Goal: Task Accomplishment & Management: Manage account settings

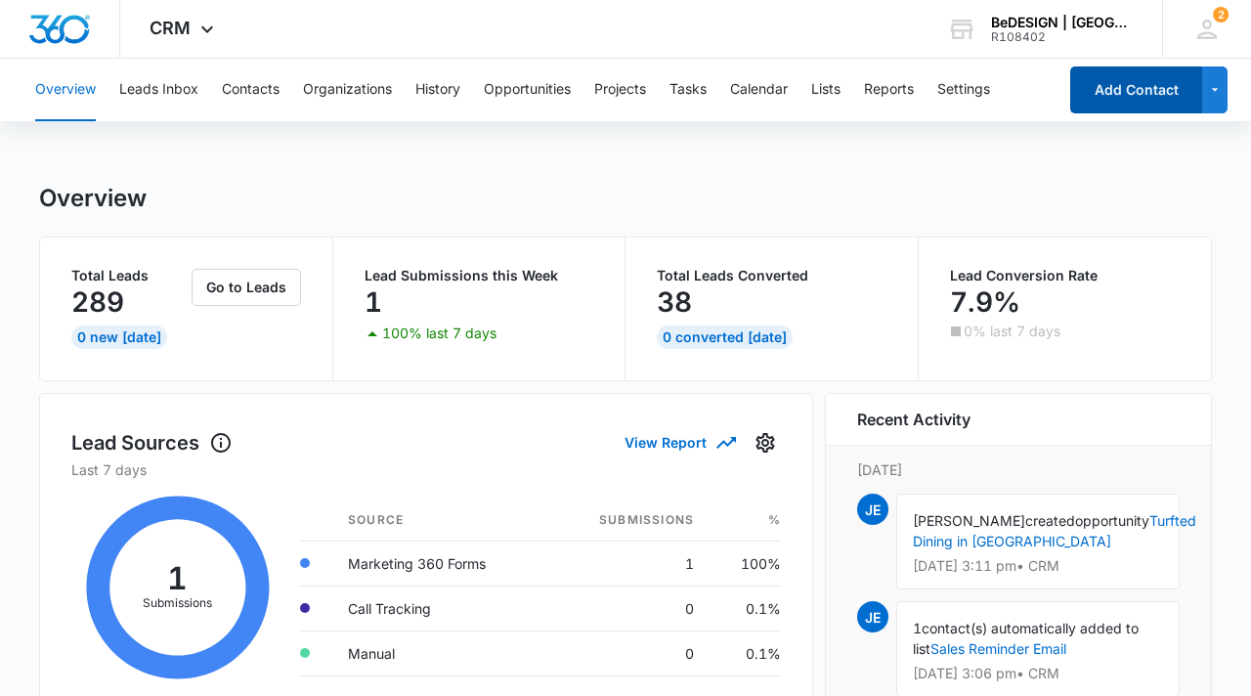
click at [1119, 92] on button "Add Contact" at bounding box center [1137, 89] width 132 height 47
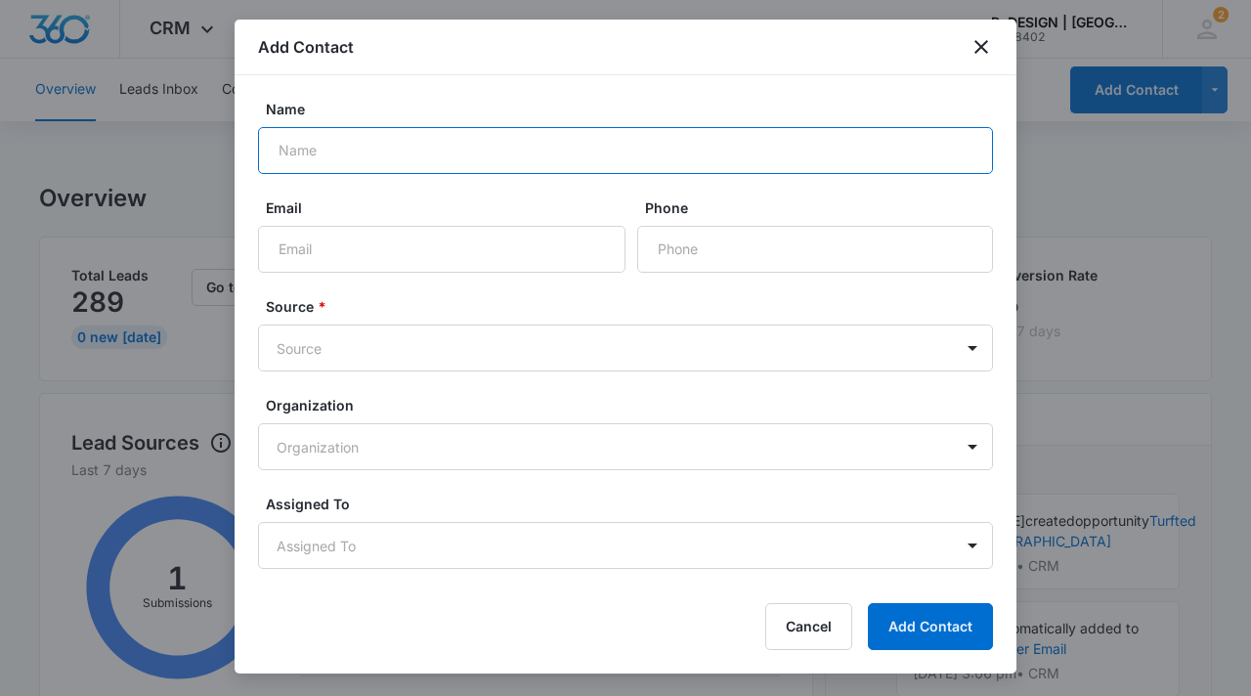
click at [724, 162] on input "Name" at bounding box center [625, 150] width 735 height 47
type input "C"
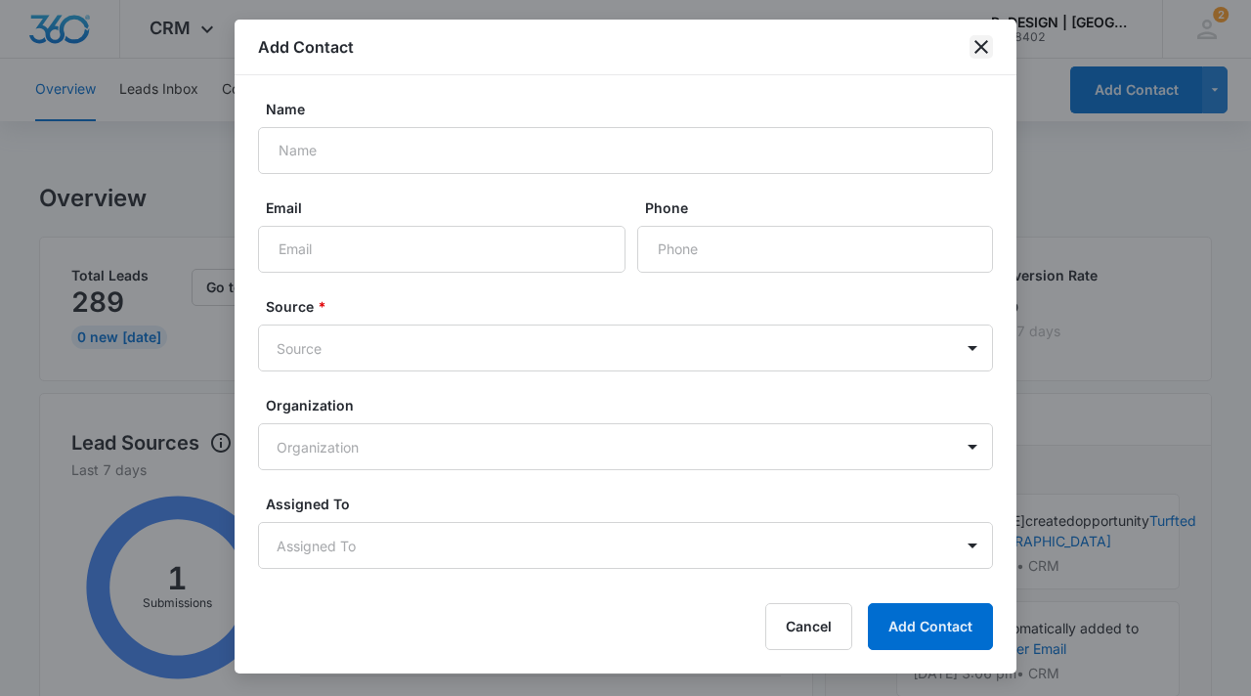
click at [986, 50] on icon "close" at bounding box center [982, 47] width 14 height 14
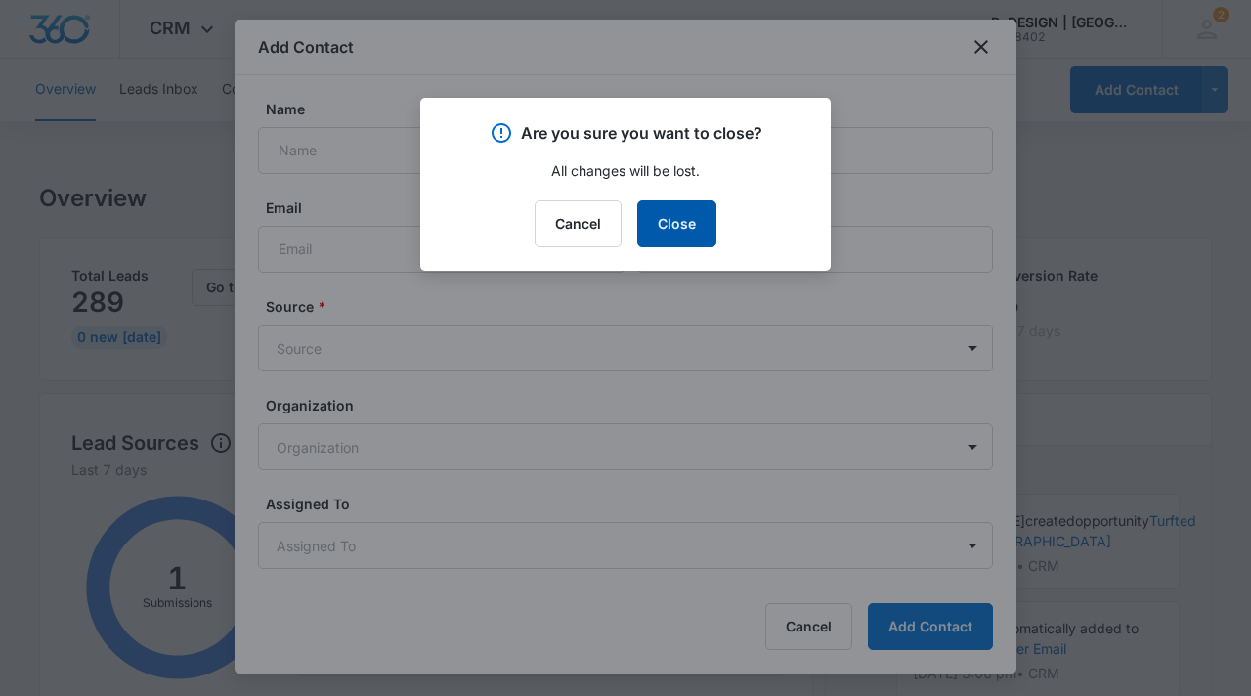
click at [684, 227] on button "Close" at bounding box center [676, 223] width 79 height 47
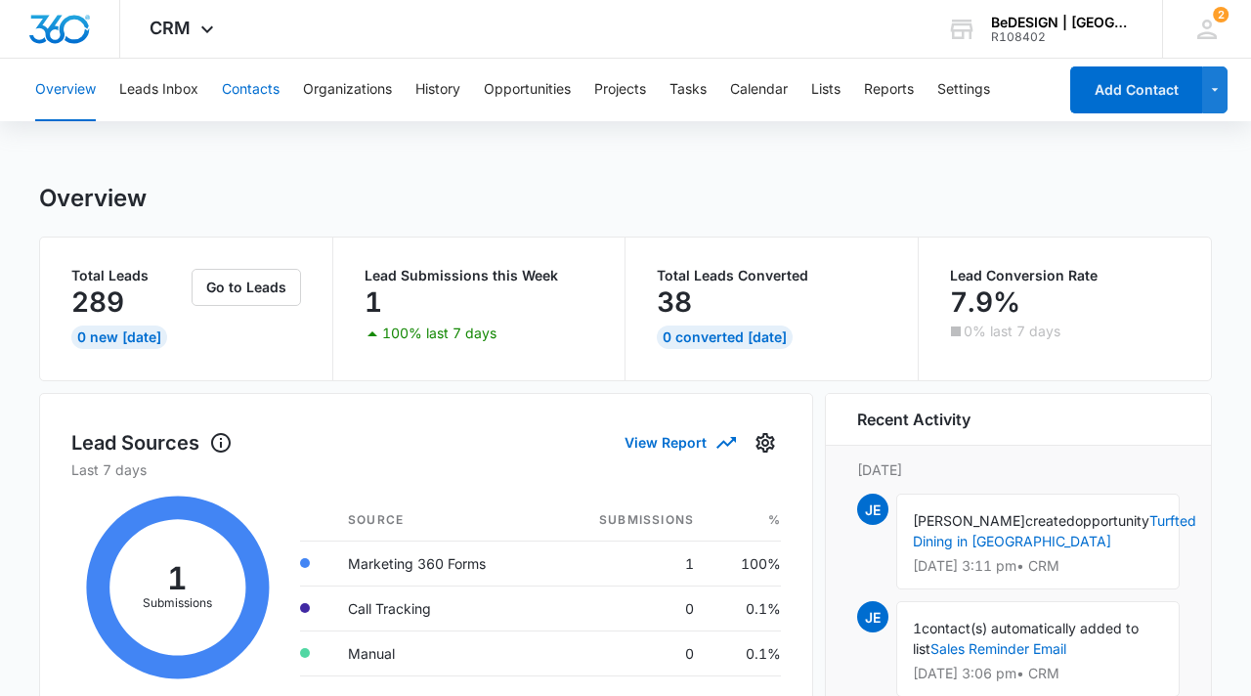
click at [256, 92] on button "Contacts" at bounding box center [251, 90] width 58 height 63
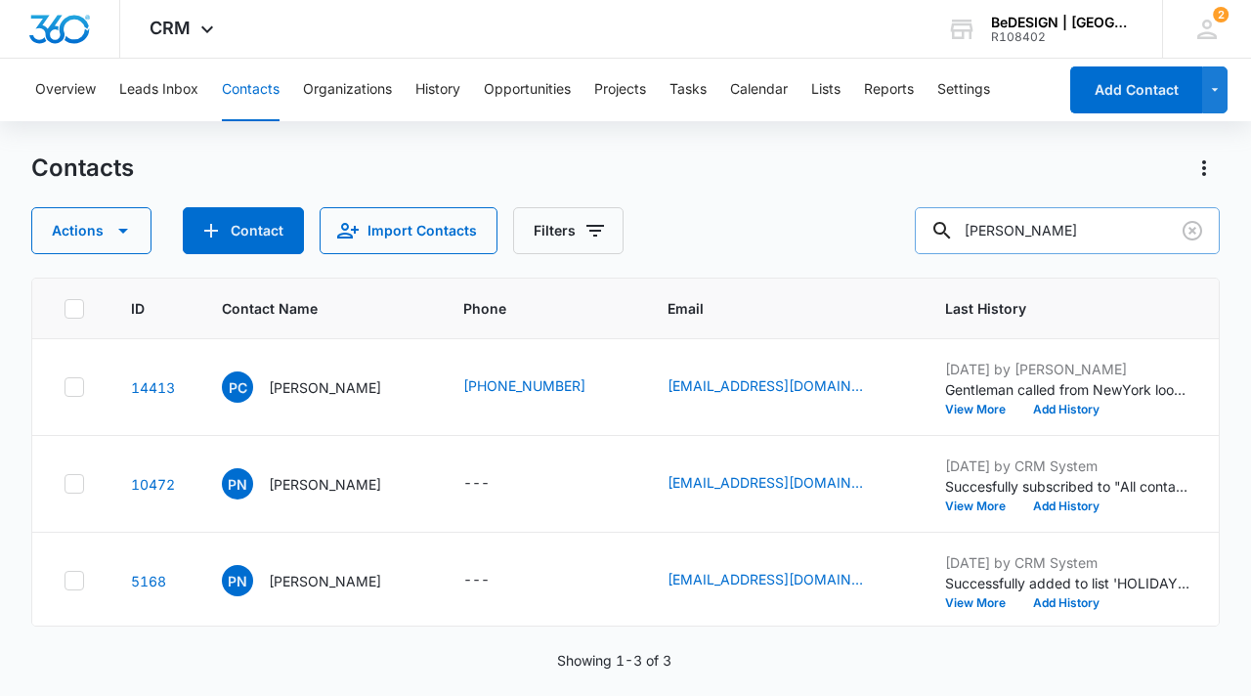
click at [1098, 235] on input "paul camp" at bounding box center [1067, 230] width 305 height 47
type input "p"
type input "Crystal Guido"
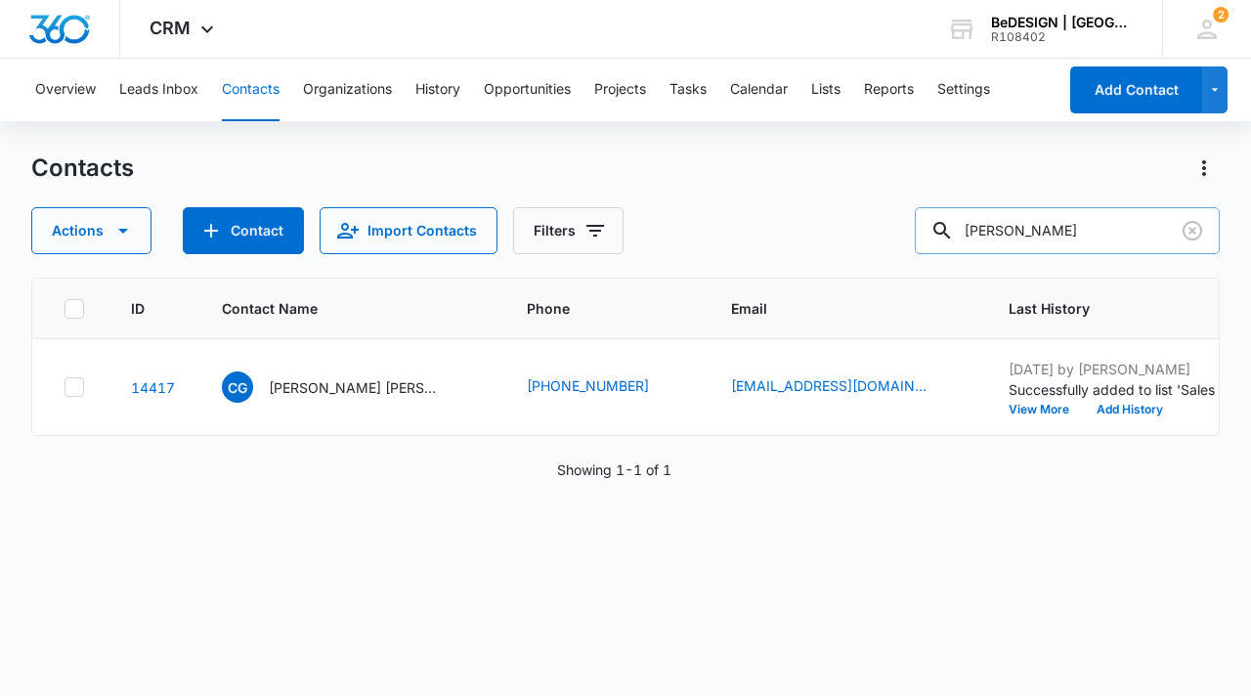
click at [1134, 230] on input "Crystal Guido" at bounding box center [1067, 230] width 305 height 47
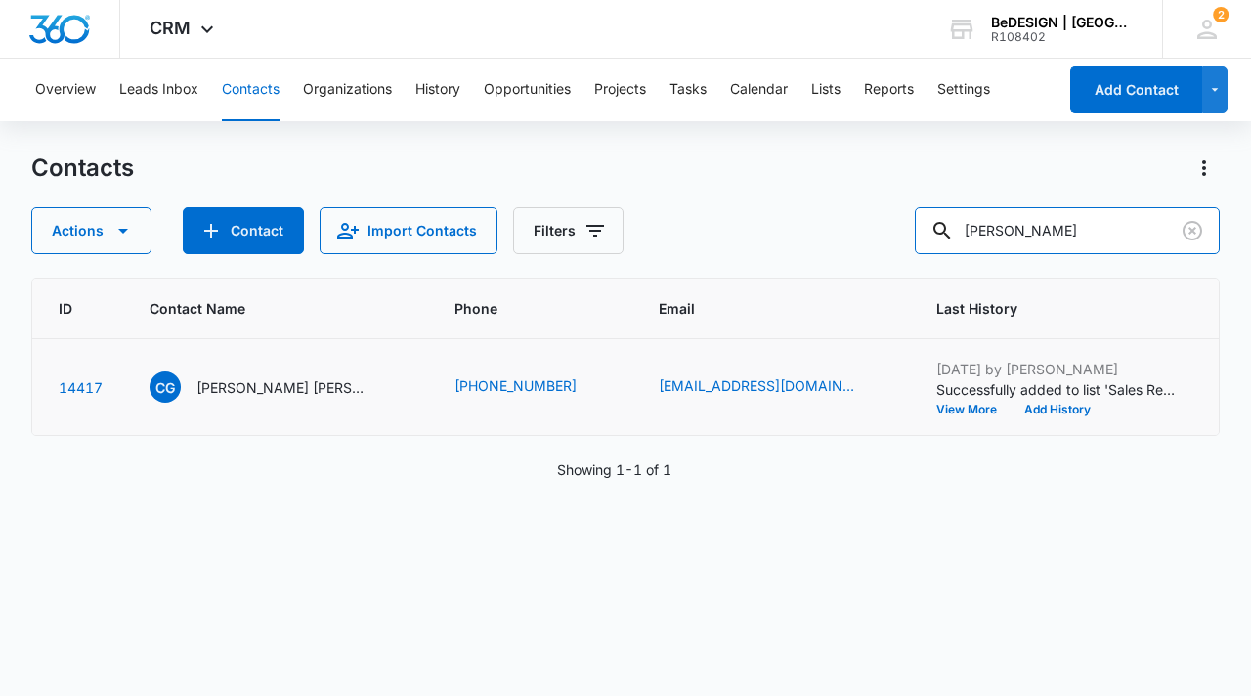
scroll to position [0, 67]
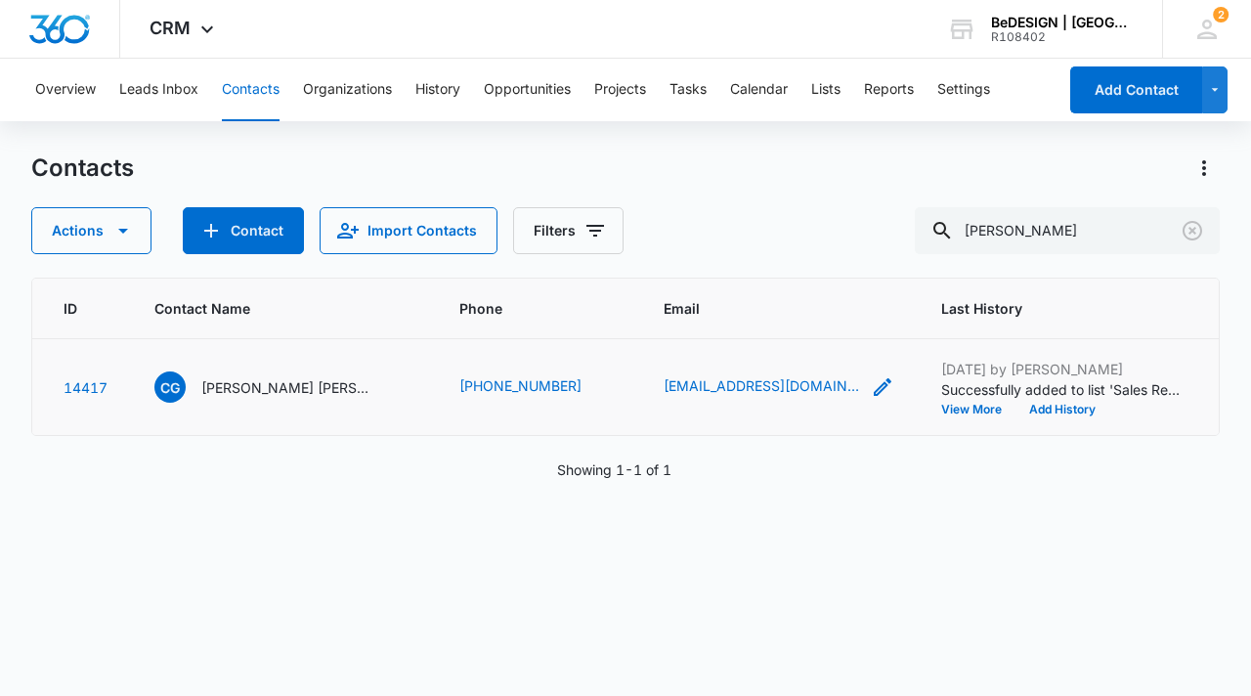
click at [871, 389] on icon "Email - guidoec@hotmail.com - Select to Edit Field" at bounding box center [882, 386] width 23 height 23
click at [366, 413] on td "CG Crystal Guido Flores" at bounding box center [283, 387] width 305 height 97
click at [389, 385] on icon "Contact Name - Crystal Guido Flores - Select to Edit Field" at bounding box center [400, 383] width 23 height 23
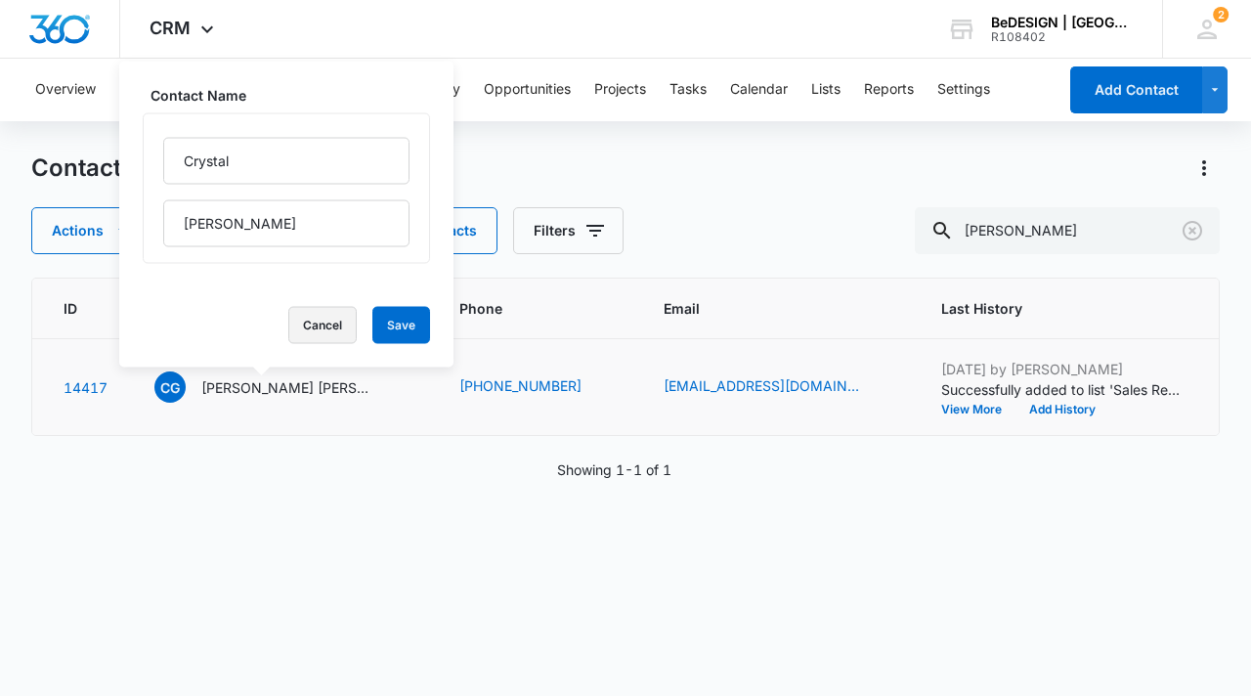
click at [288, 329] on button "Cancel" at bounding box center [322, 325] width 68 height 37
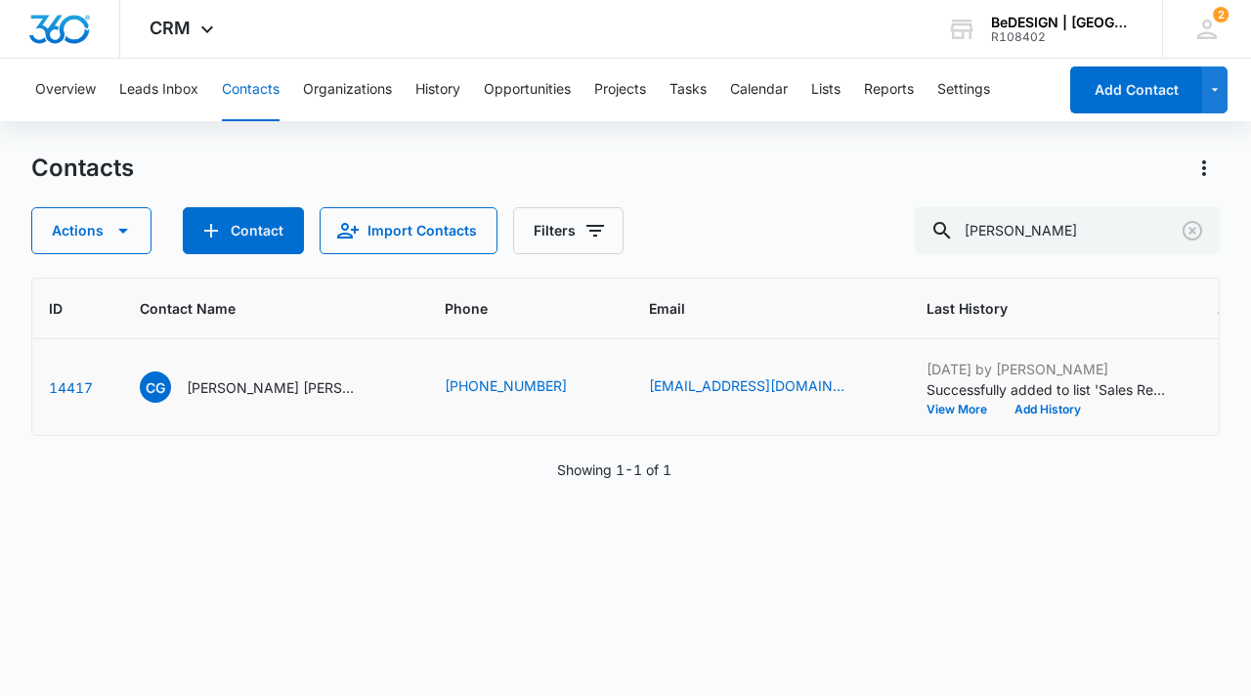
scroll to position [0, 0]
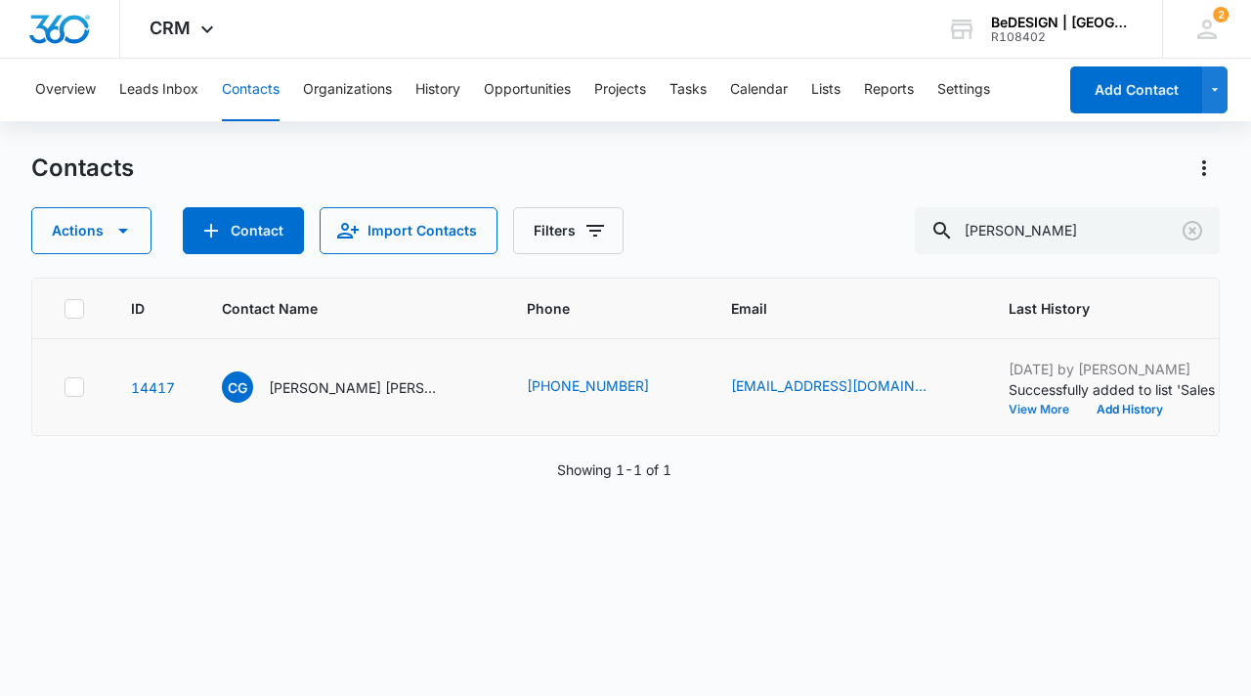
click at [1009, 410] on button "View More" at bounding box center [1046, 410] width 74 height 12
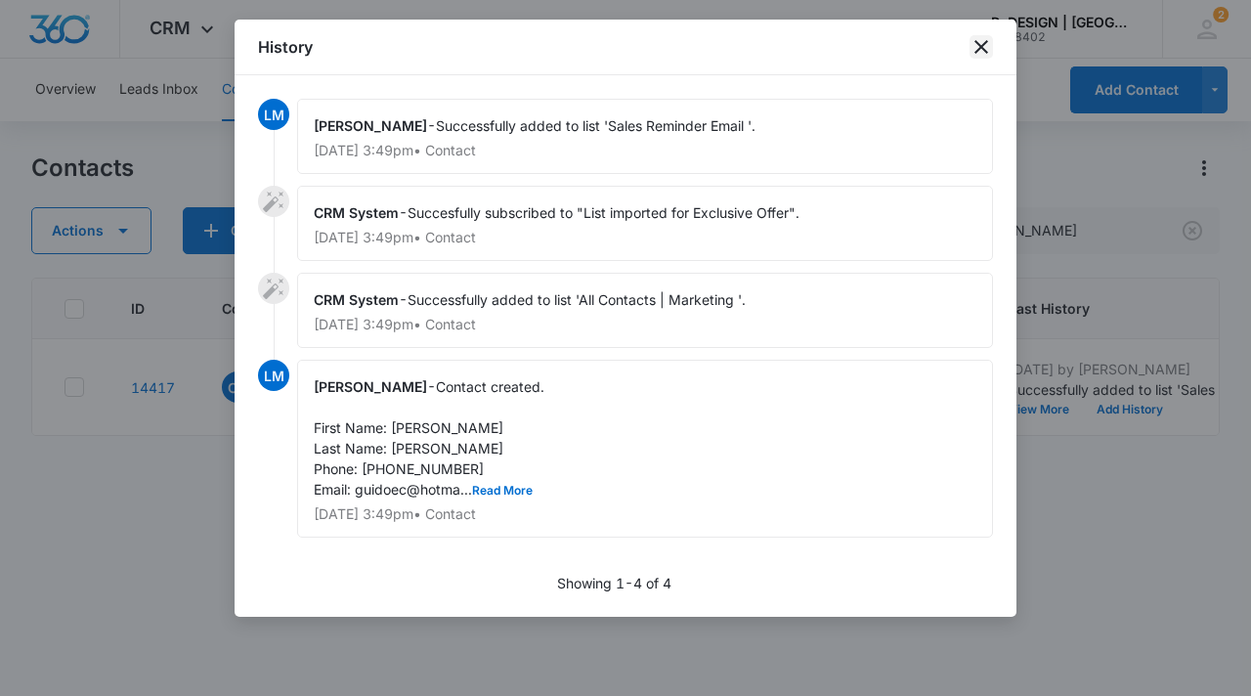
click at [981, 43] on icon "close" at bounding box center [981, 46] width 23 height 23
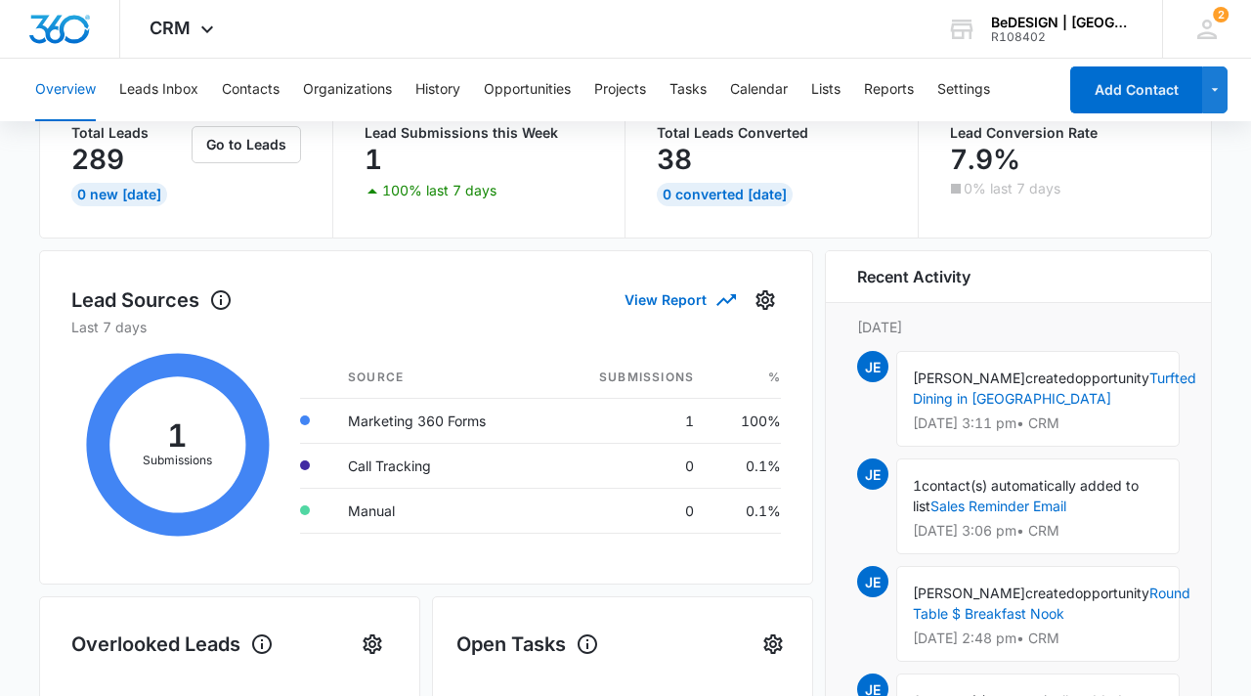
scroll to position [125, 0]
